Goal: Task Accomplishment & Management: Manage account settings

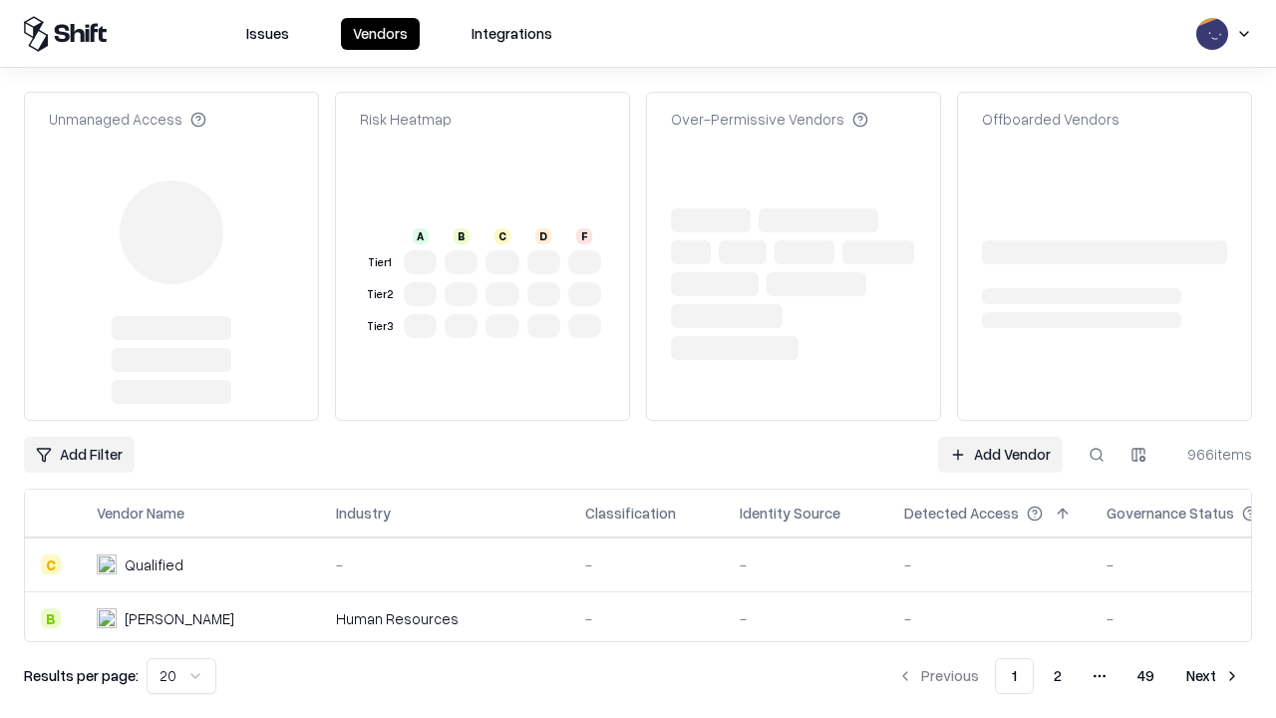
click at [1000, 437] on link "Add Vendor" at bounding box center [1000, 455] width 125 height 36
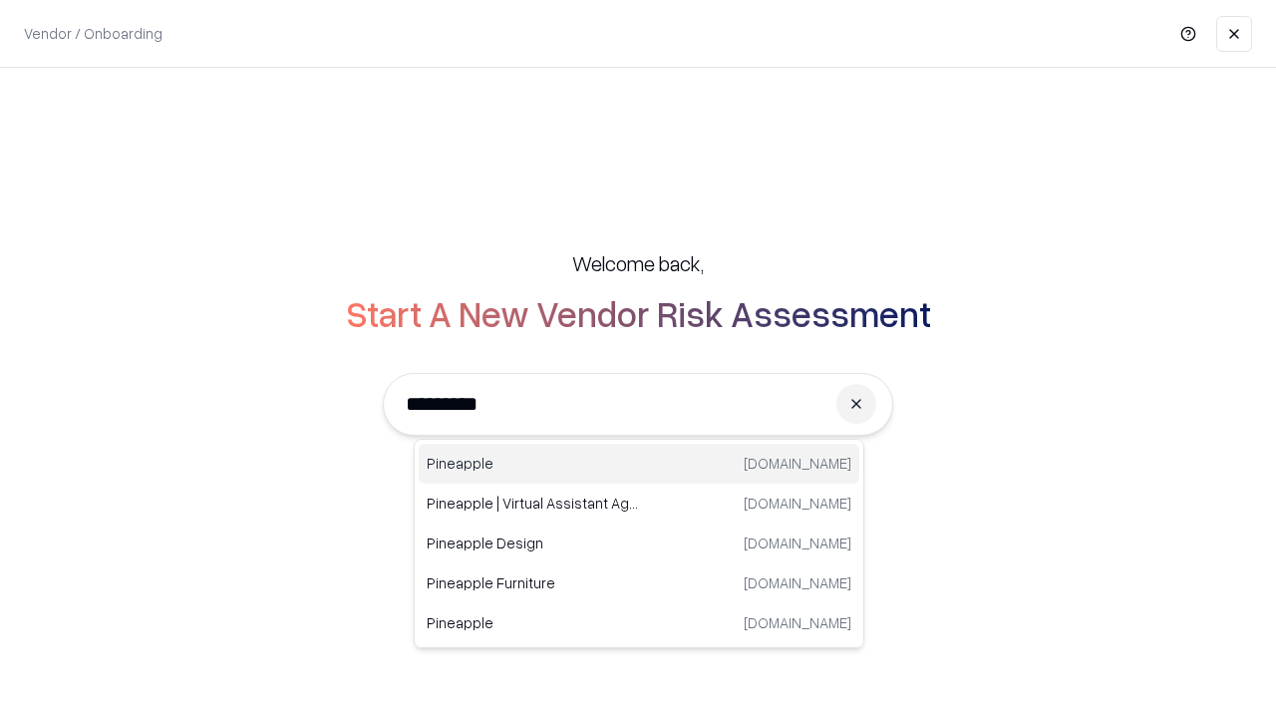
click at [639, 463] on div "Pineapple [DOMAIN_NAME]" at bounding box center [639, 464] width 441 height 40
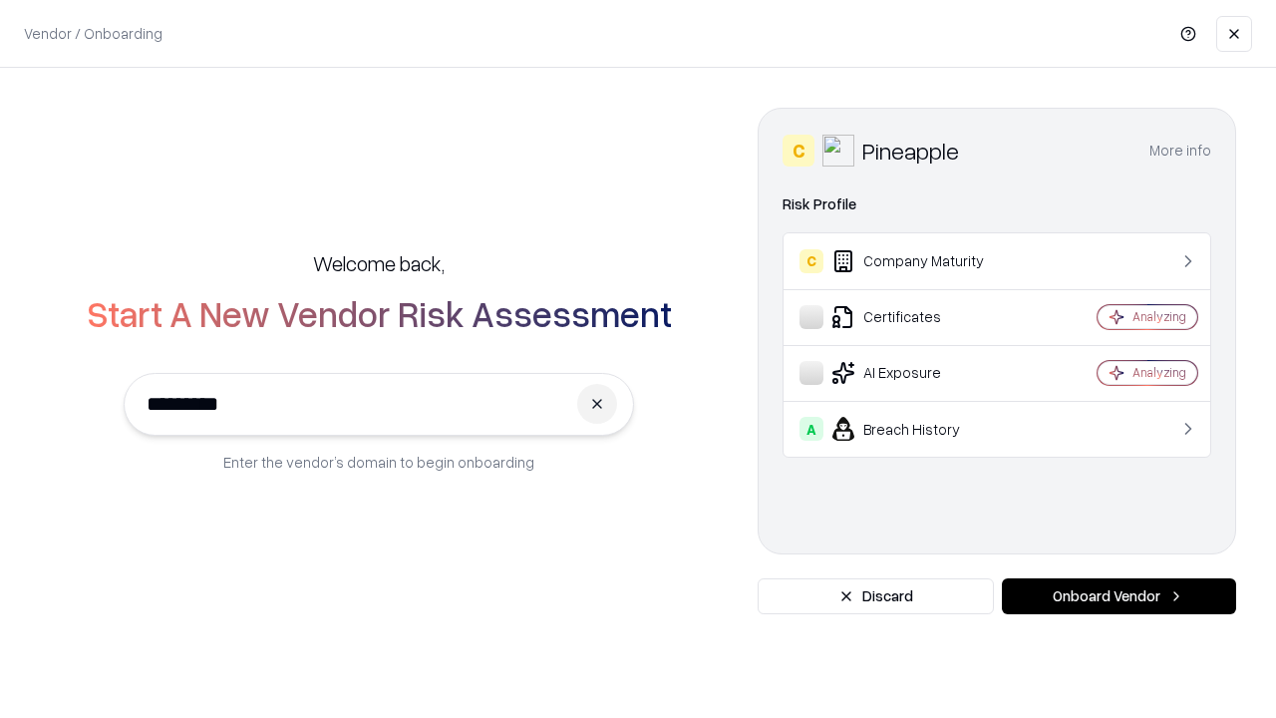
type input "*********"
click at [1118, 596] on button "Onboard Vendor" at bounding box center [1119, 596] width 234 height 36
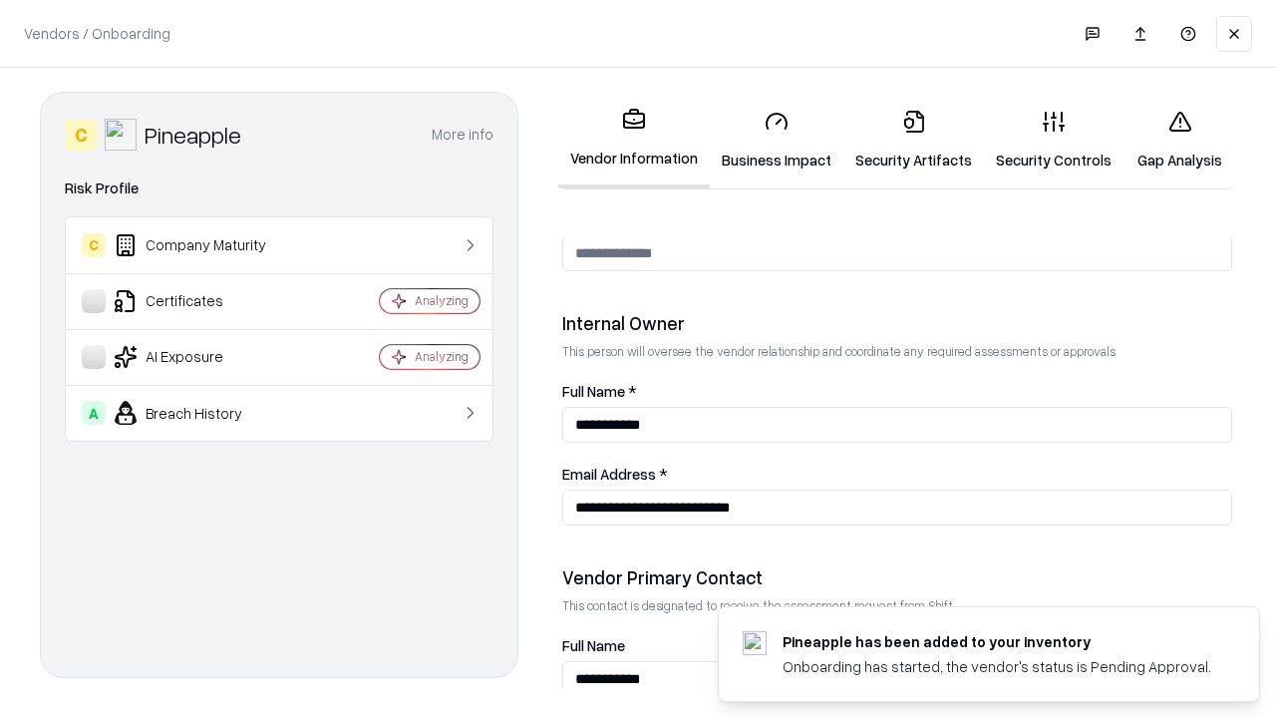
scroll to position [1033, 0]
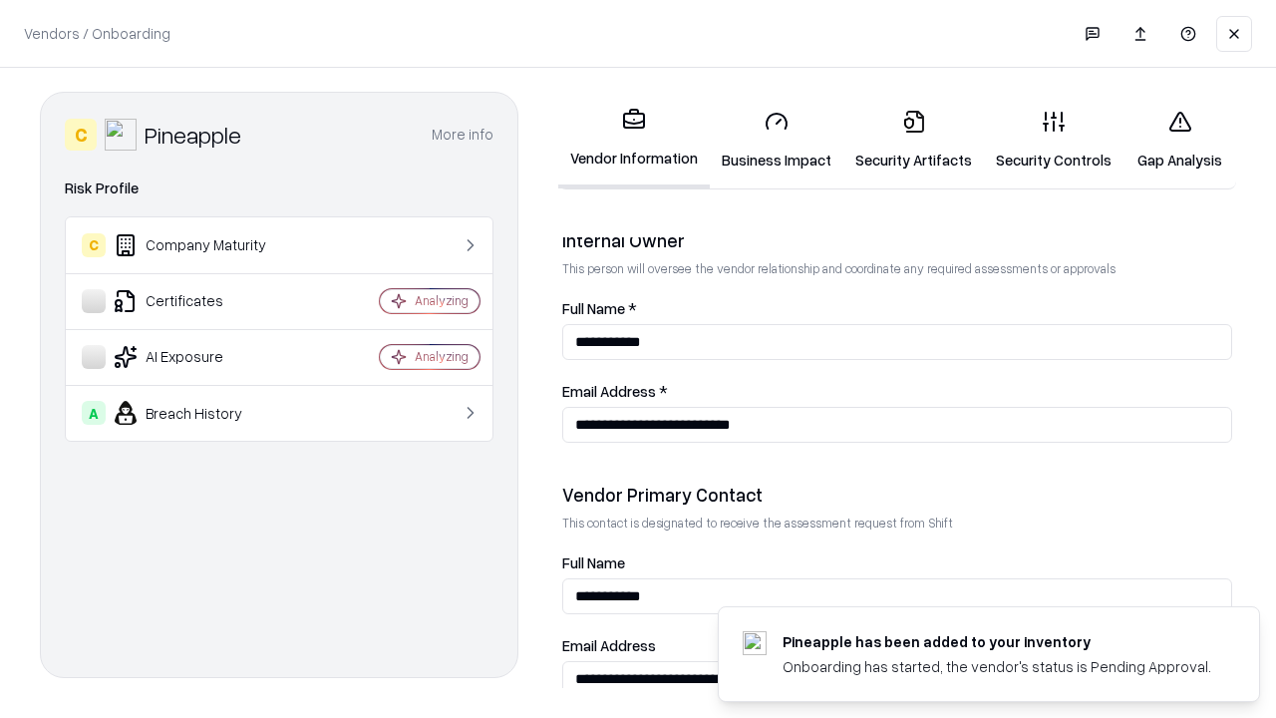
click at [776, 140] on link "Business Impact" at bounding box center [777, 140] width 134 height 93
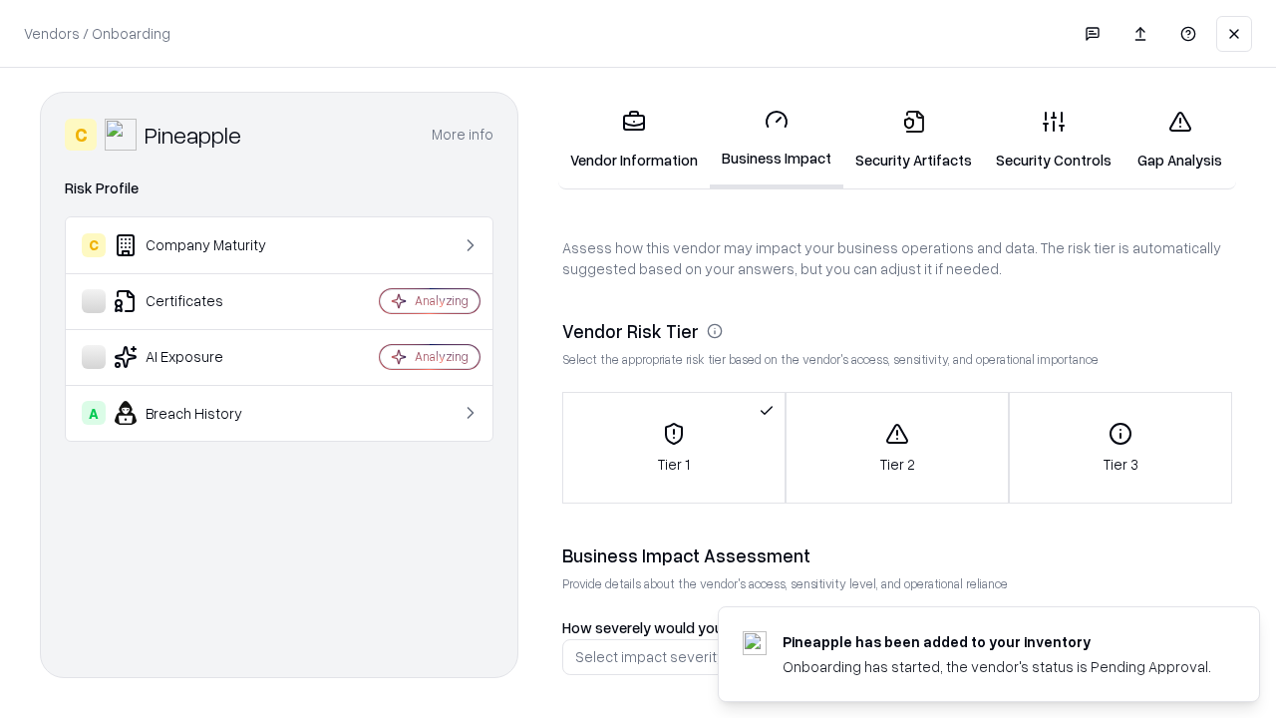
click at [913, 140] on link "Security Artifacts" at bounding box center [913, 140] width 141 height 93
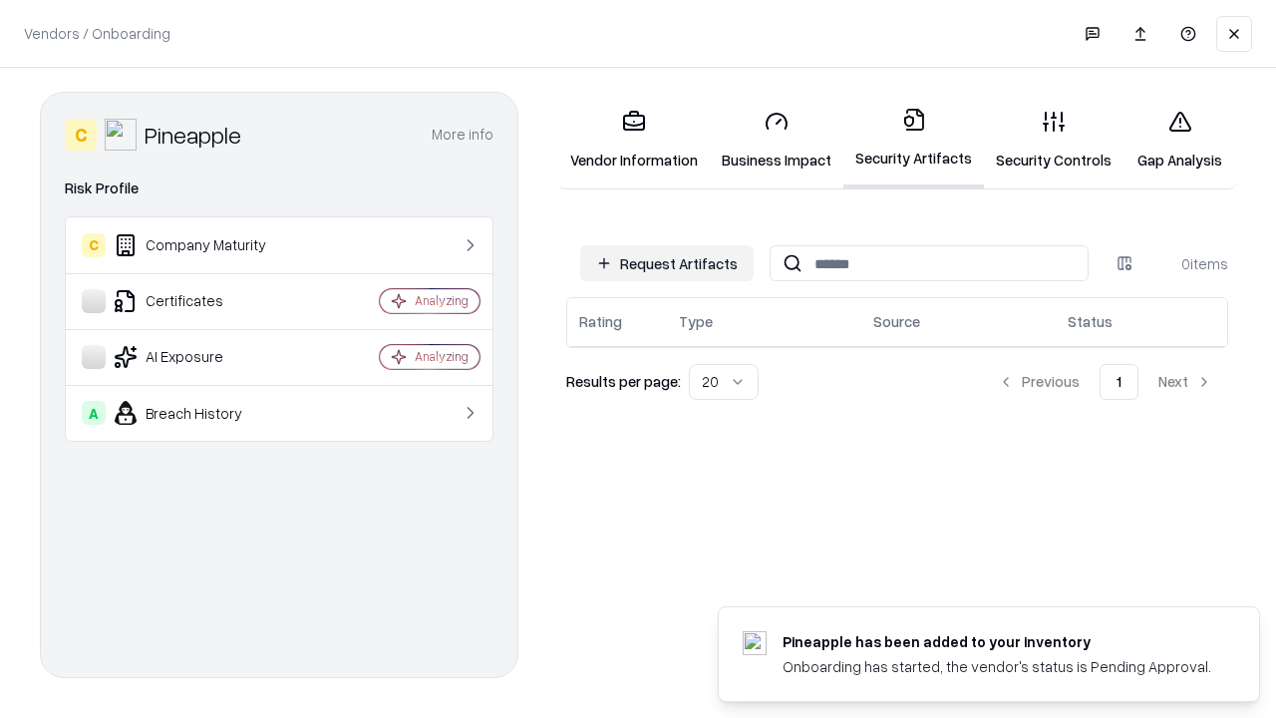
click at [667, 263] on button "Request Artifacts" at bounding box center [666, 263] width 173 height 36
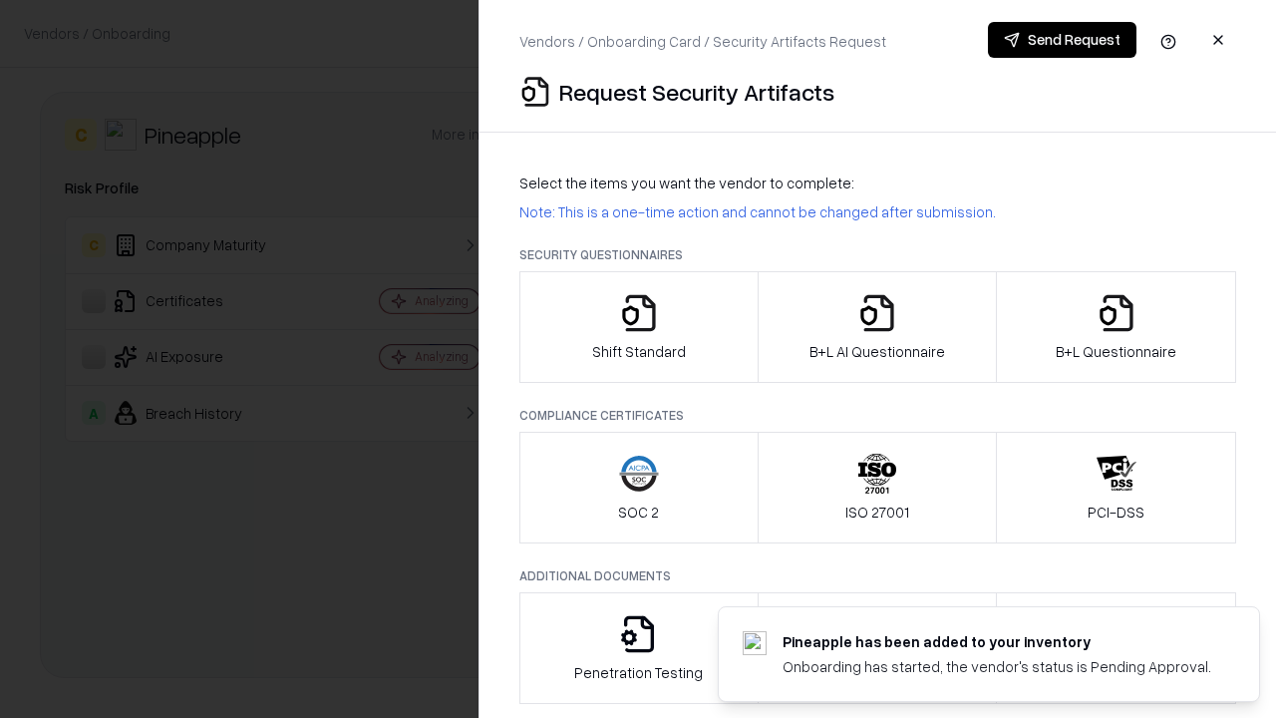
click at [638, 327] on icon "button" at bounding box center [639, 313] width 40 height 40
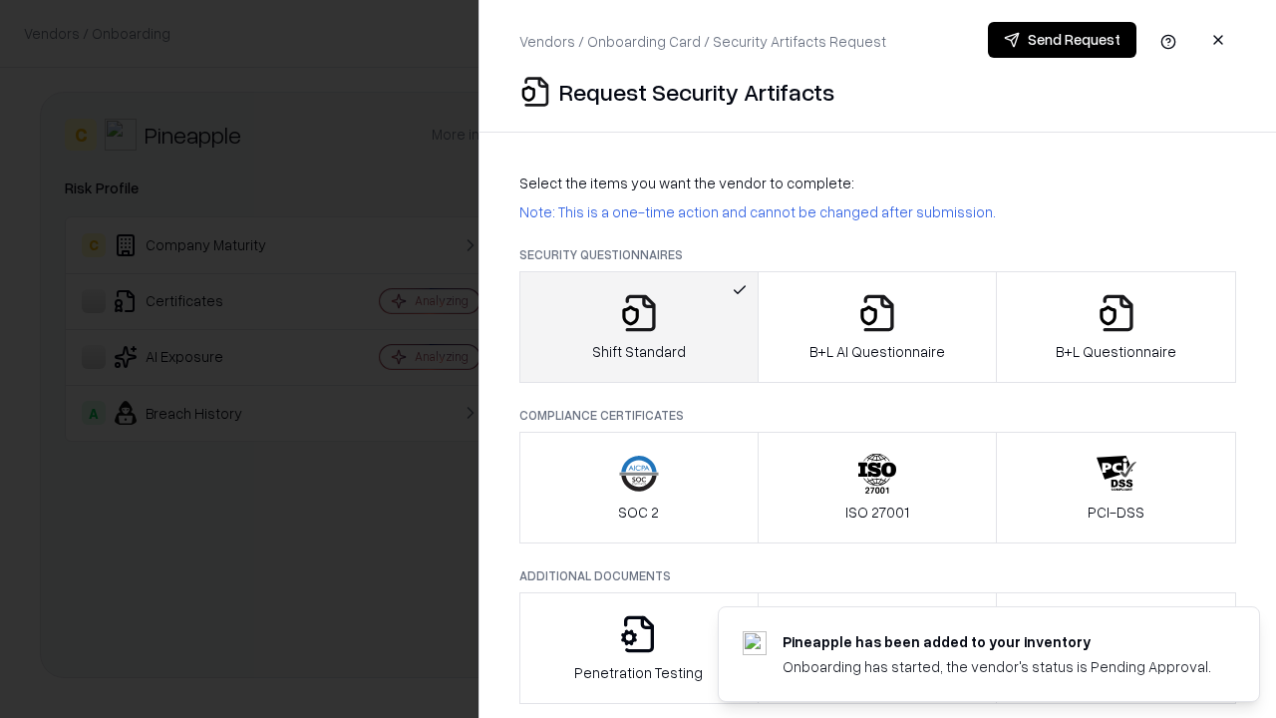
click at [1062, 40] on button "Send Request" at bounding box center [1062, 40] width 149 height 36
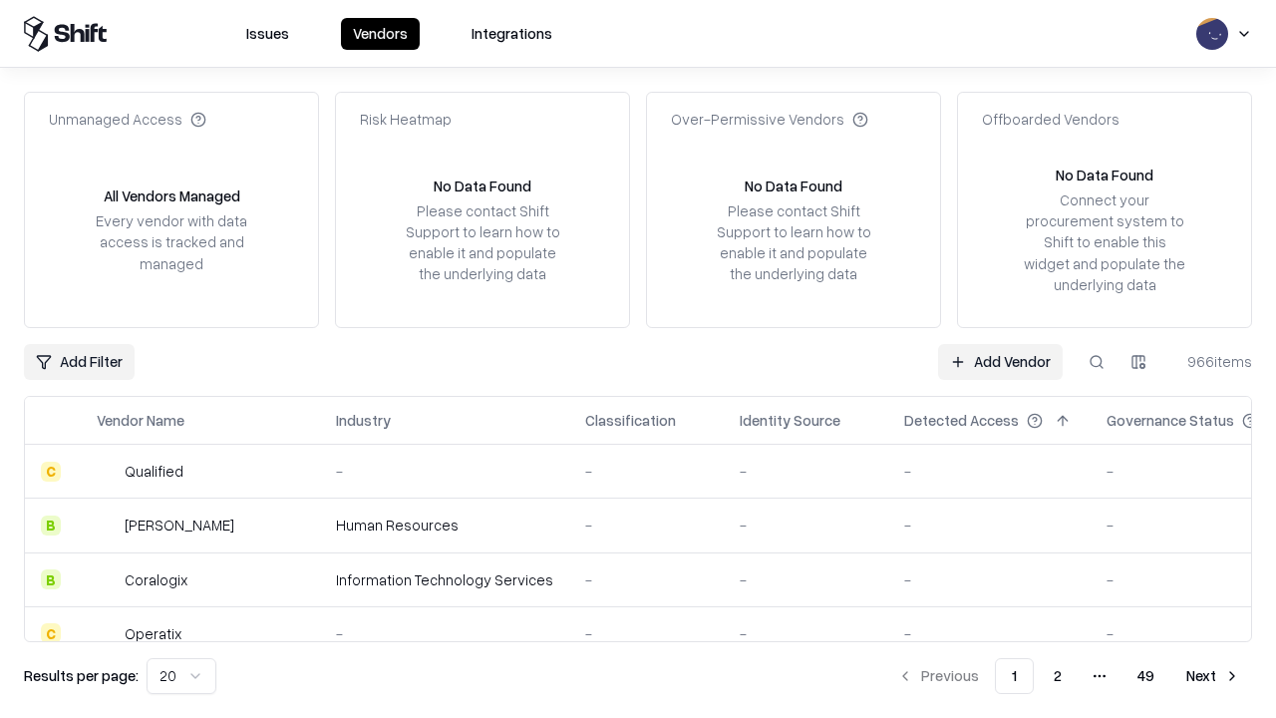
click at [1096, 361] on button at bounding box center [1096, 362] width 36 height 36
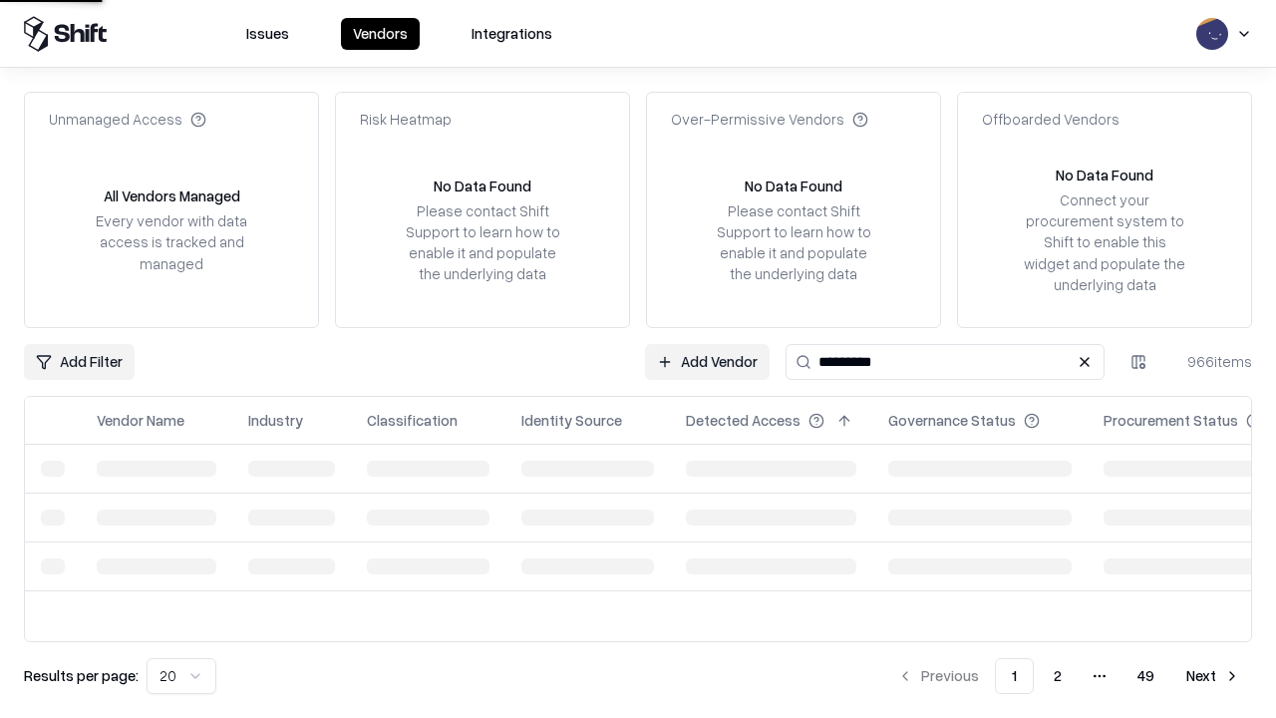
type input "*********"
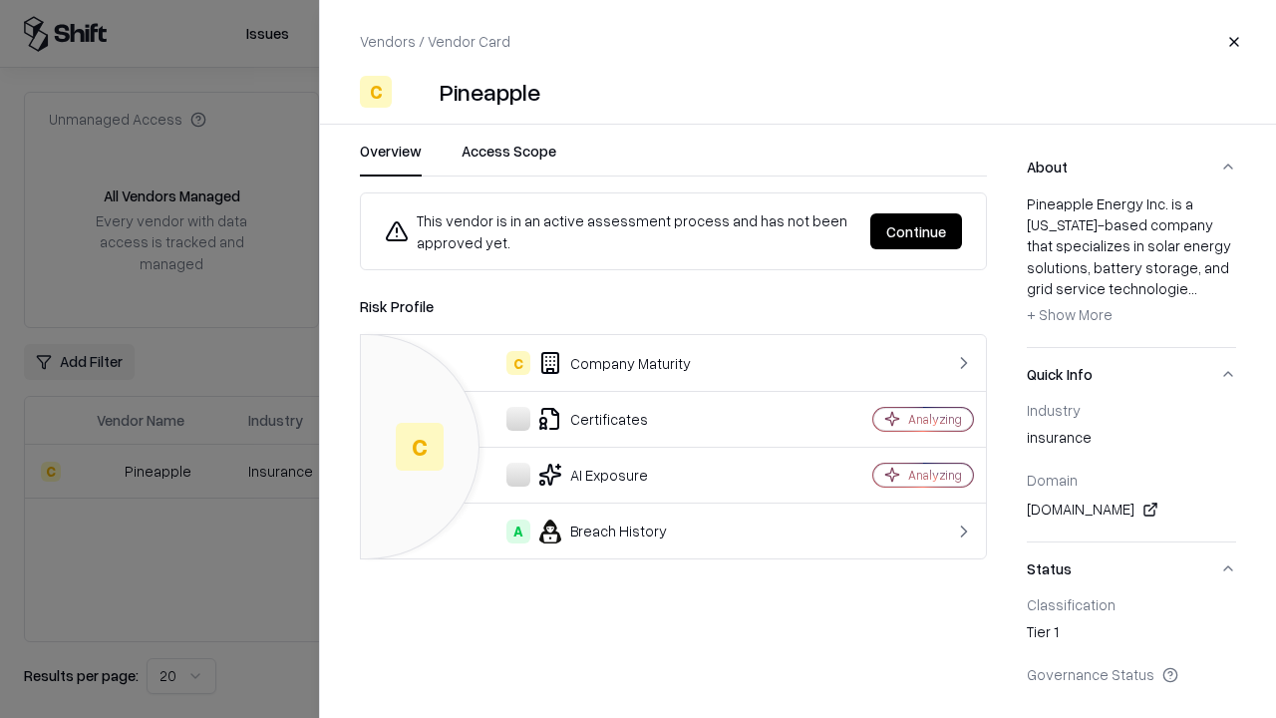
click at [916, 231] on button "Continue" at bounding box center [916, 231] width 92 height 36
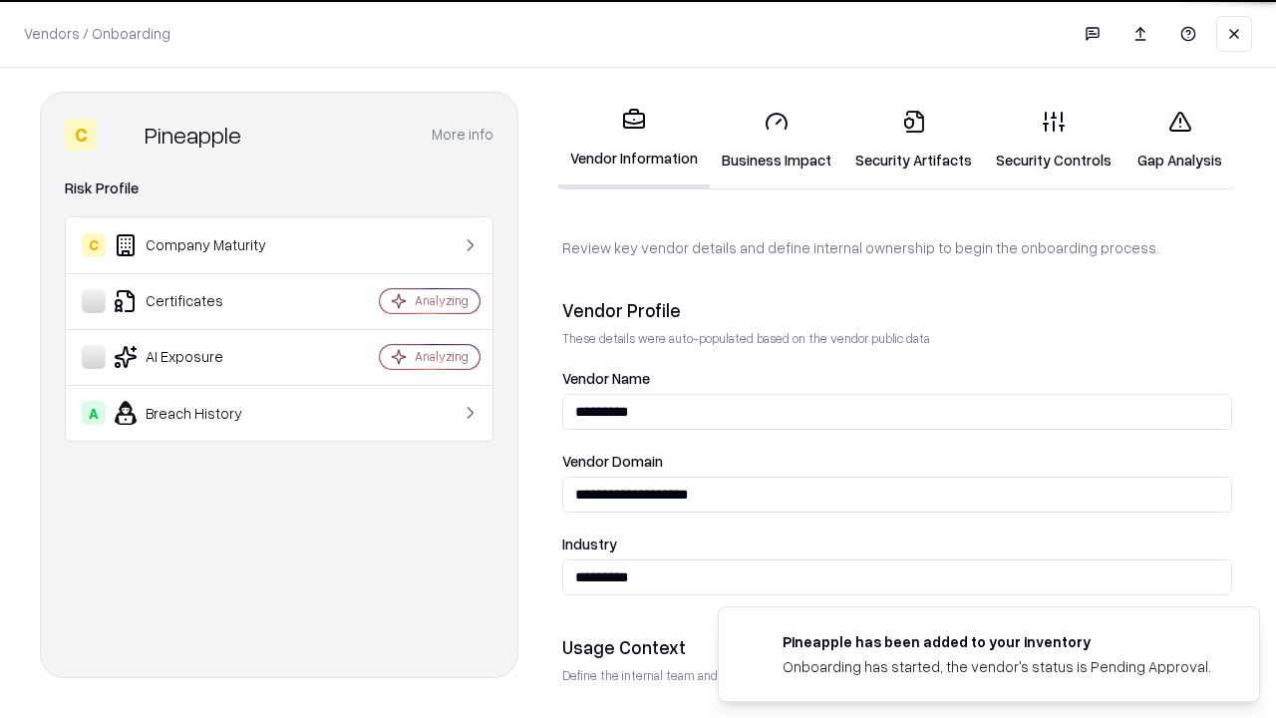
click at [913, 140] on link "Security Artifacts" at bounding box center [913, 140] width 141 height 93
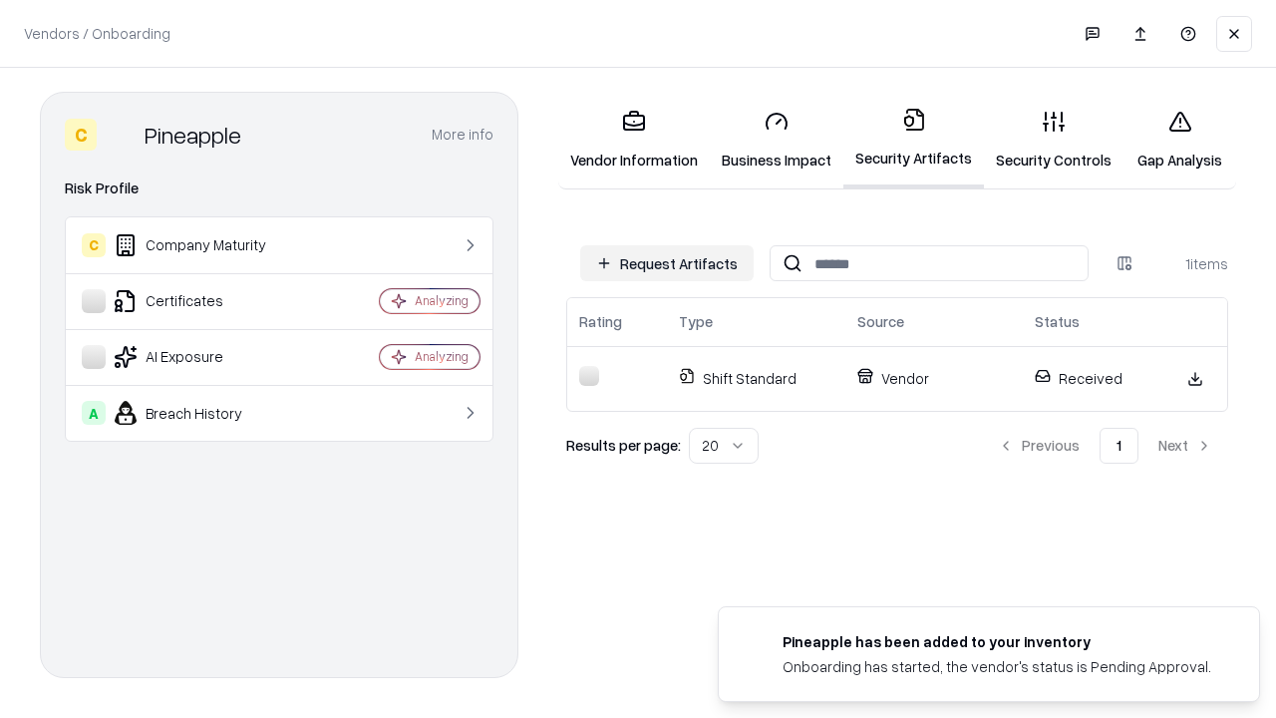
click at [1179, 140] on link "Gap Analysis" at bounding box center [1179, 140] width 113 height 93
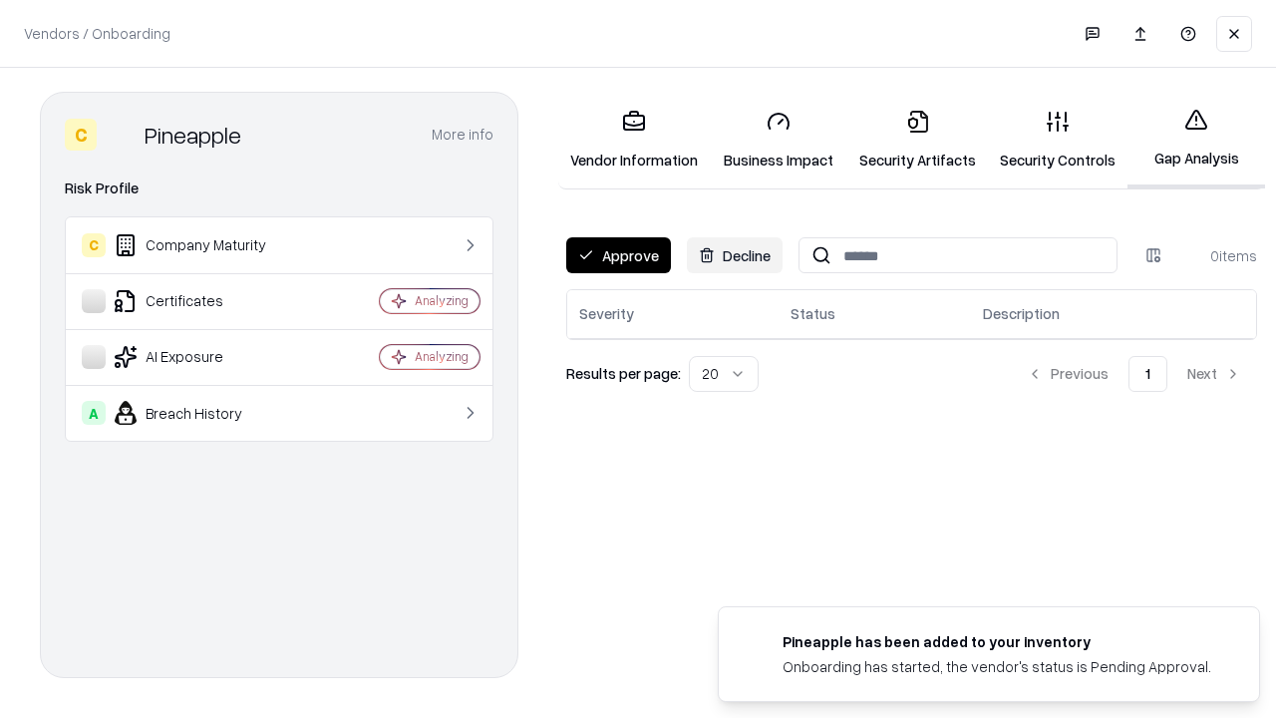
click at [618, 255] on button "Approve" at bounding box center [618, 255] width 105 height 36
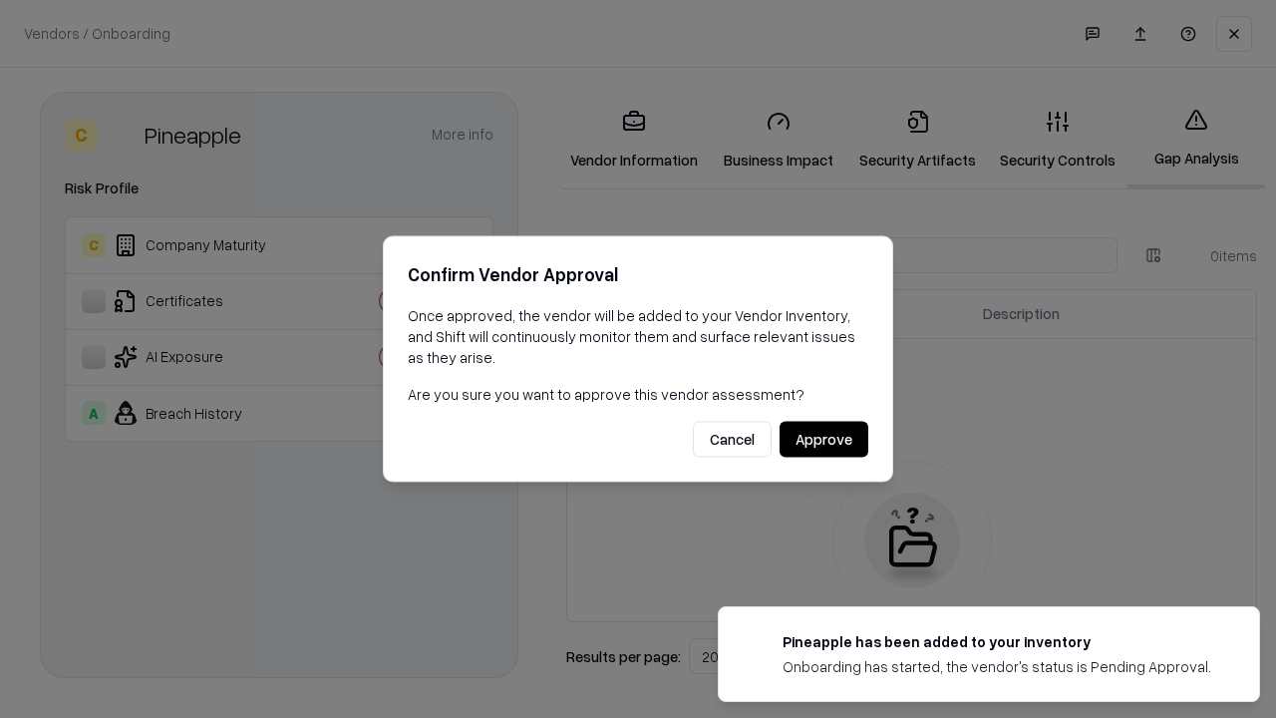
click at [823, 439] on button "Approve" at bounding box center [823, 440] width 89 height 36
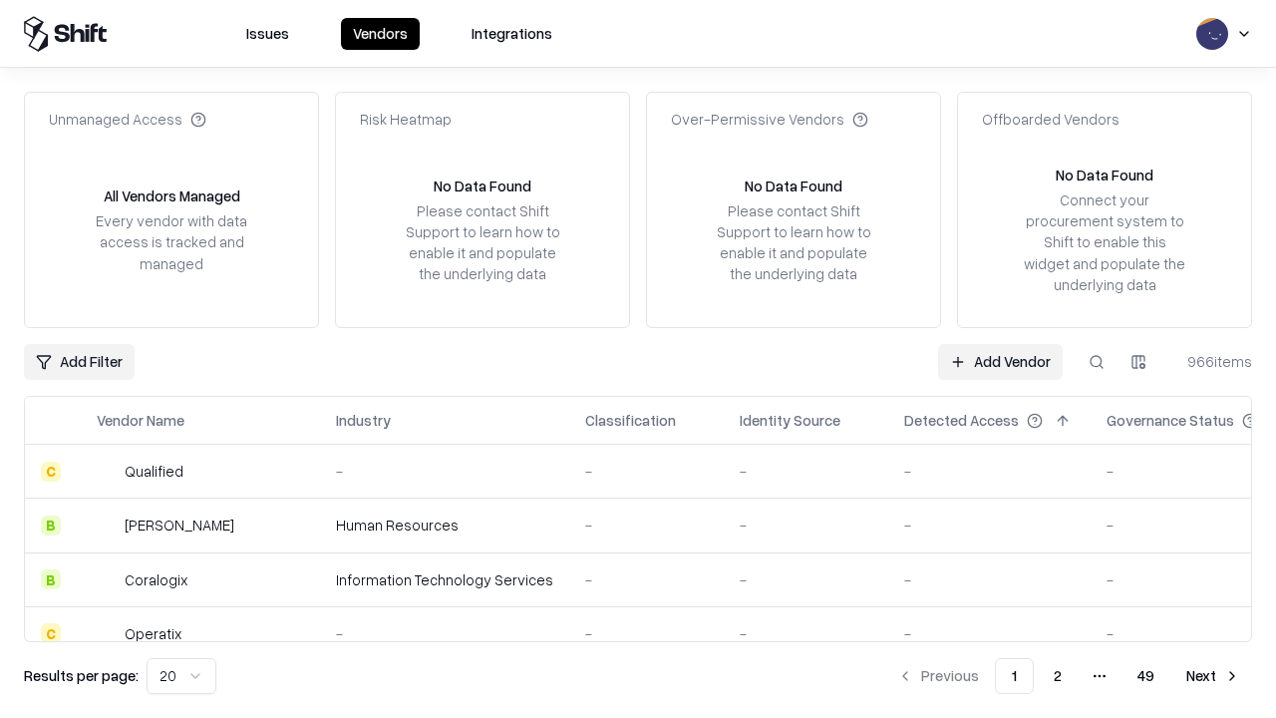
type input "*********"
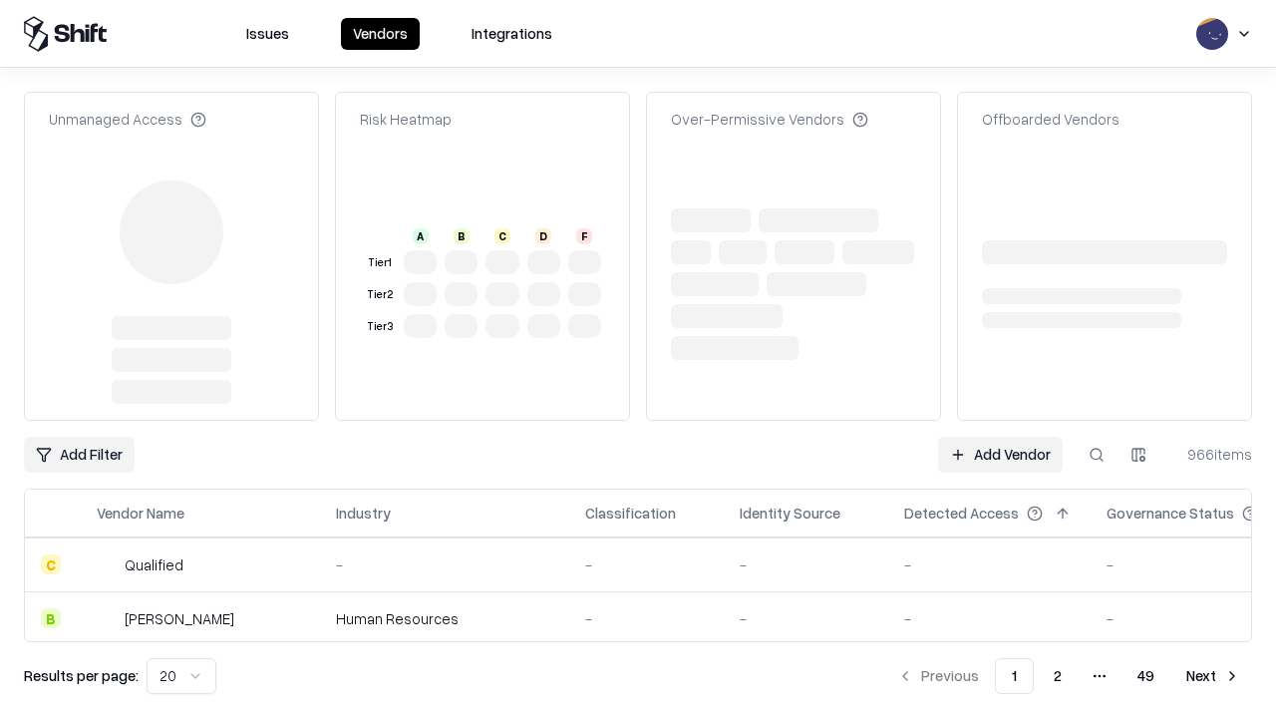
click at [1000, 437] on link "Add Vendor" at bounding box center [1000, 455] width 125 height 36
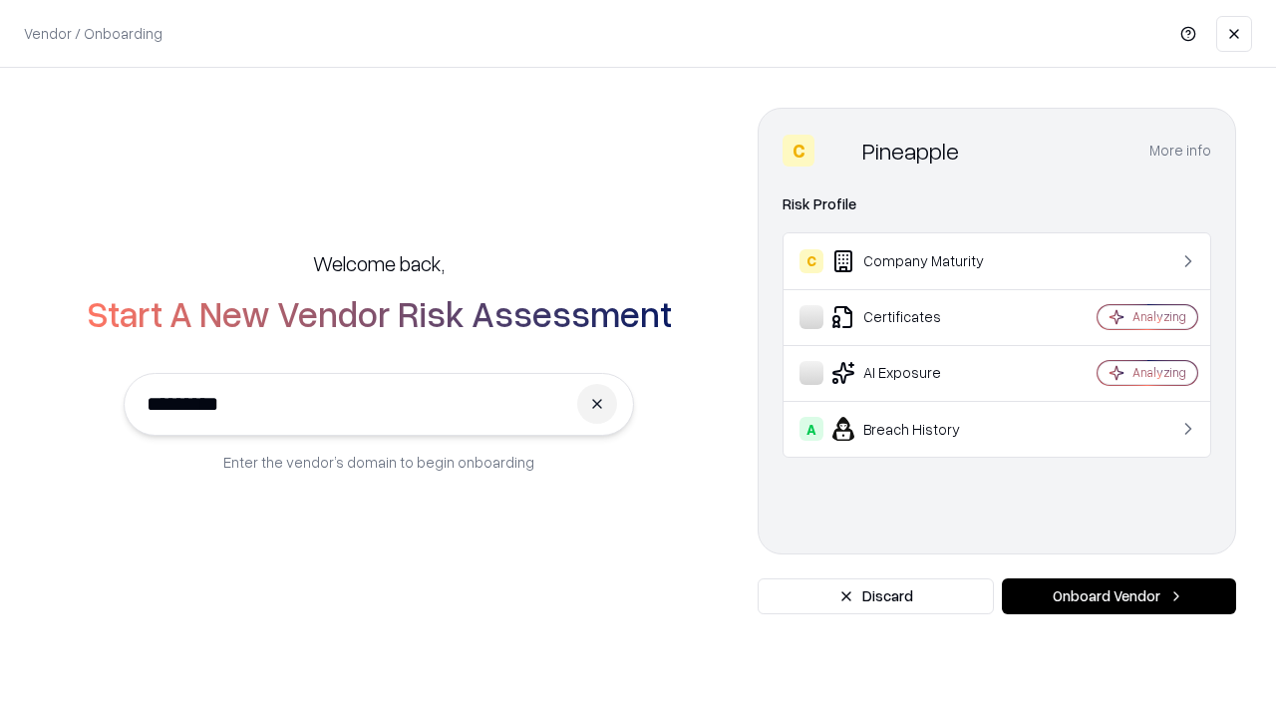
type input "*********"
click at [1118, 596] on button "Onboard Vendor" at bounding box center [1119, 596] width 234 height 36
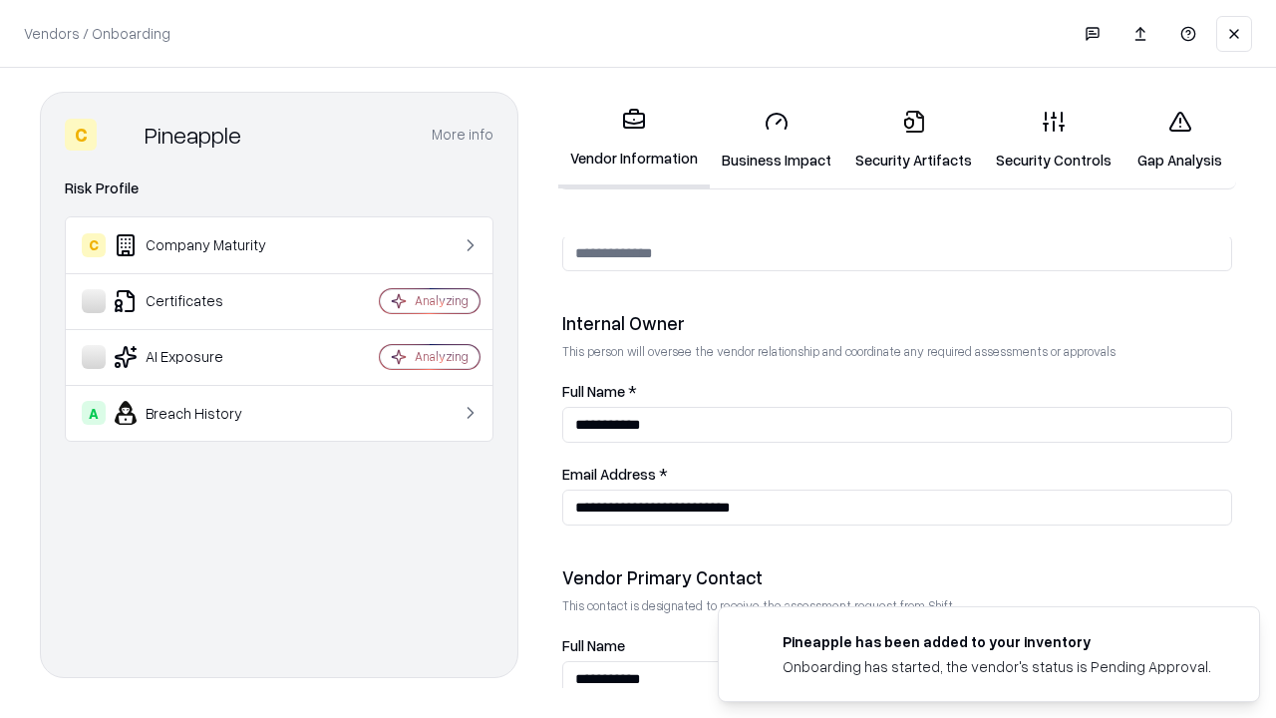
scroll to position [1033, 0]
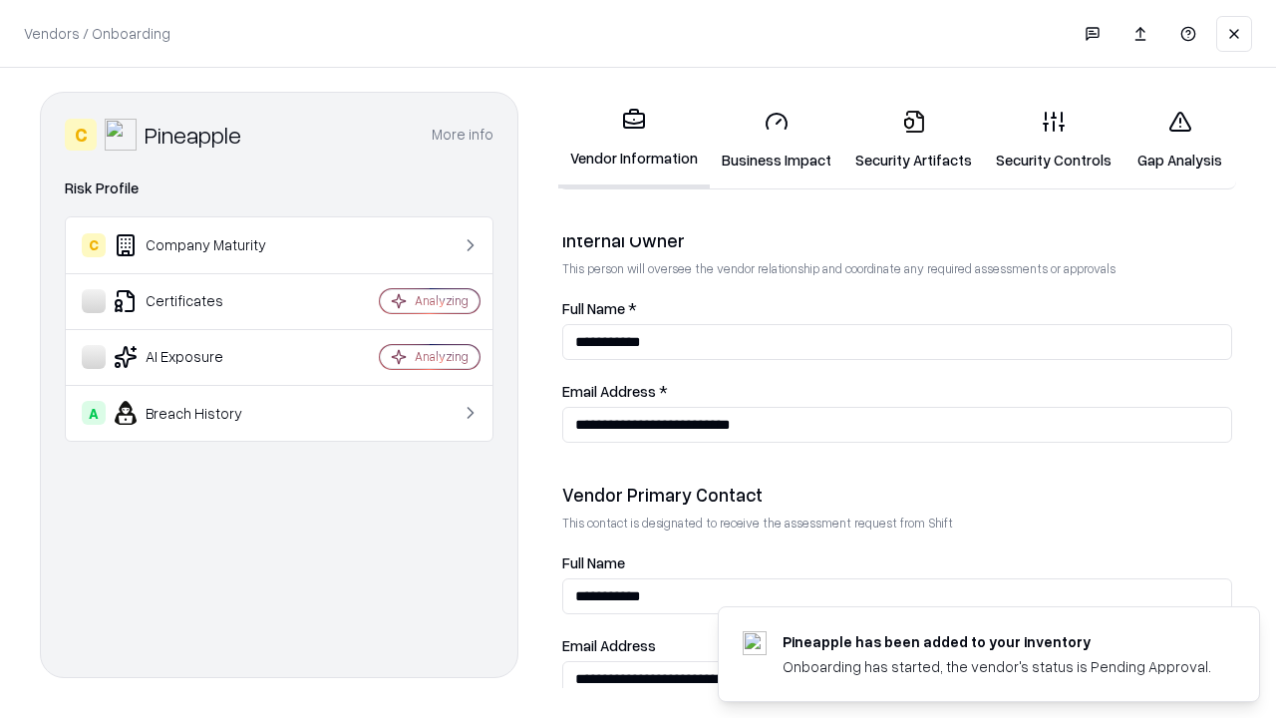
click at [1179, 140] on link "Gap Analysis" at bounding box center [1179, 140] width 113 height 93
